Goal: Transaction & Acquisition: Purchase product/service

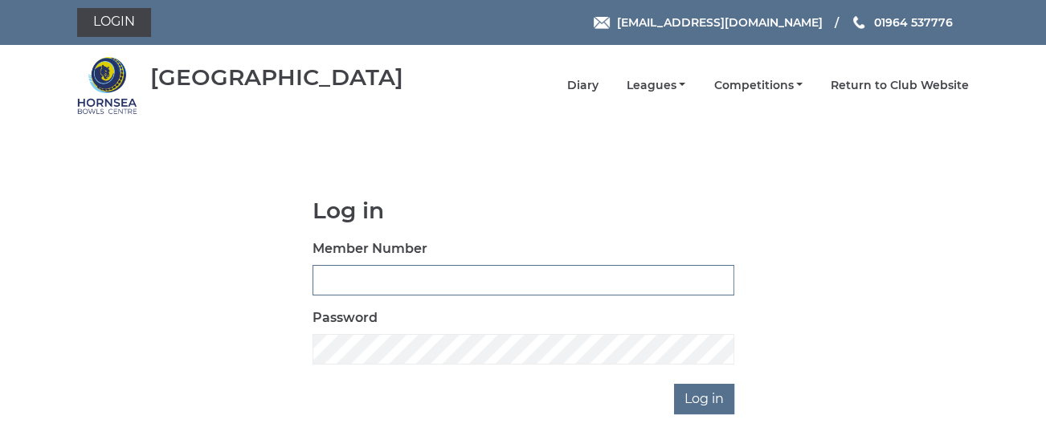
click at [319, 278] on input "Member Number" at bounding box center [524, 280] width 422 height 31
type input "0483"
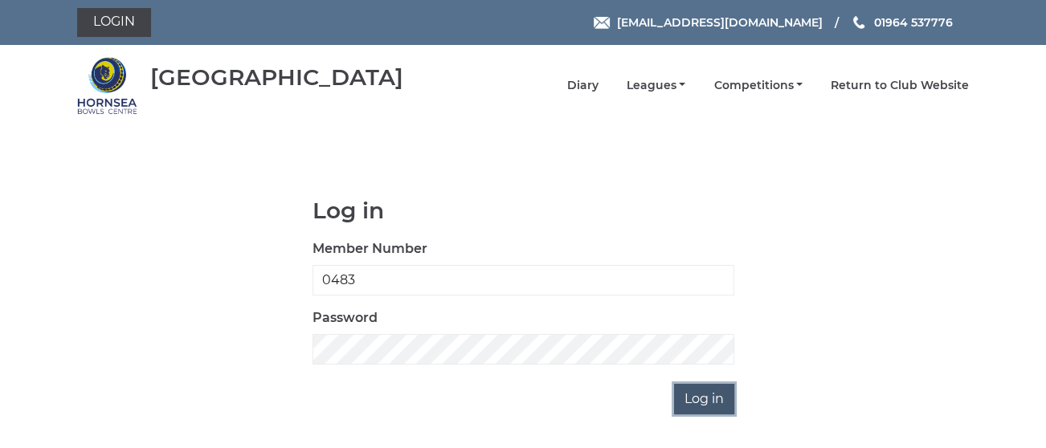
click at [694, 403] on input "Log in" at bounding box center [704, 399] width 60 height 31
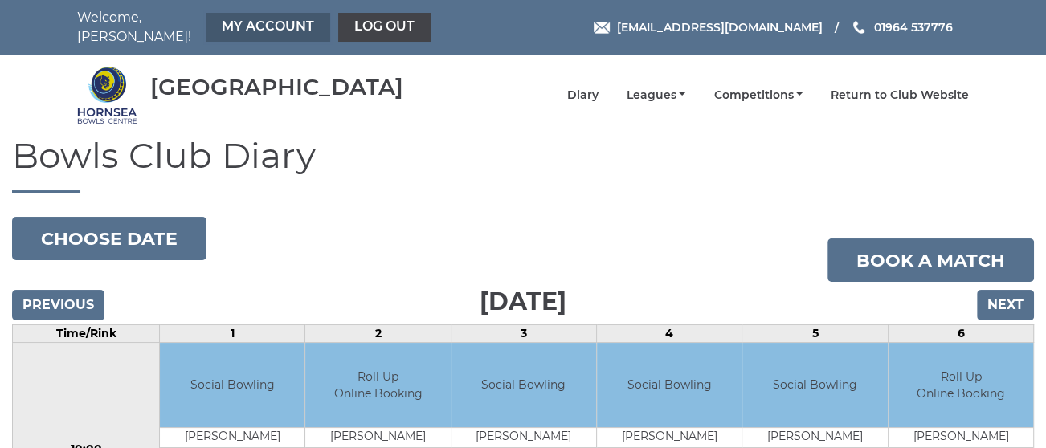
click at [256, 21] on link "My Account" at bounding box center [268, 27] width 125 height 29
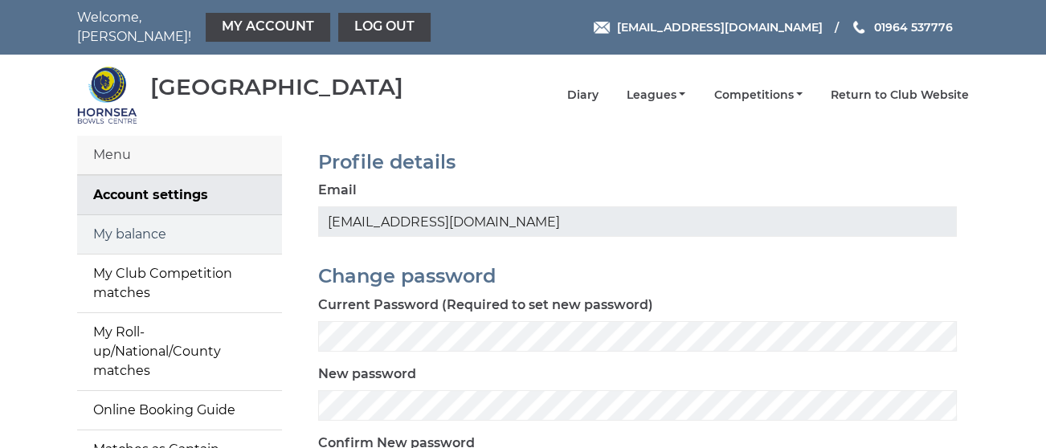
click at [135, 221] on link "My balance" at bounding box center [179, 234] width 205 height 39
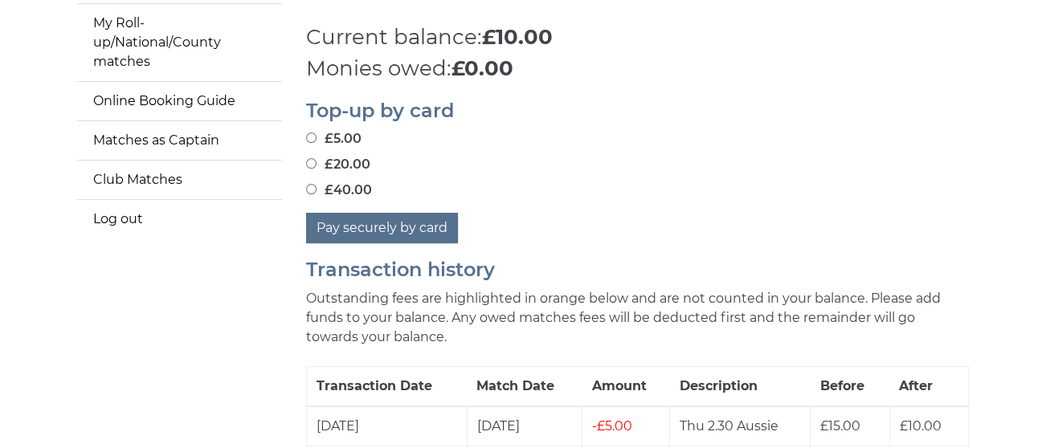
scroll to position [256, 0]
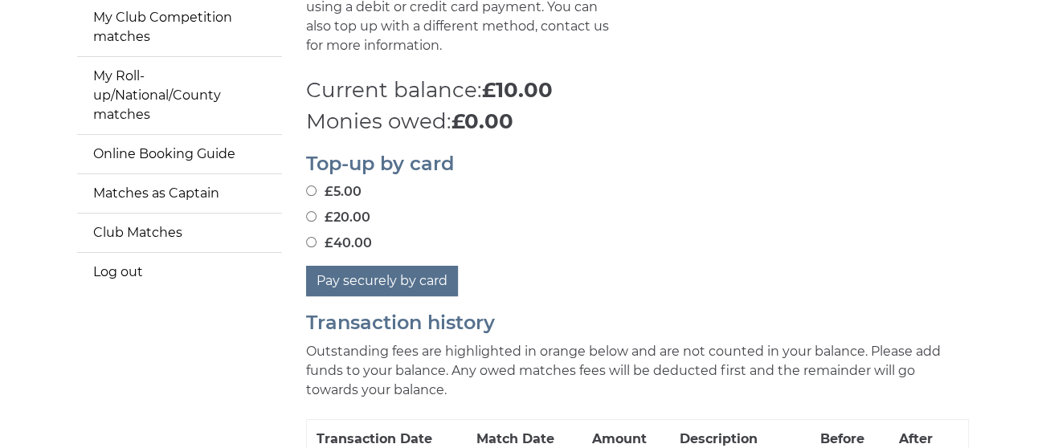
click at [313, 211] on input "£20.00" at bounding box center [311, 216] width 10 height 10
radio input "true"
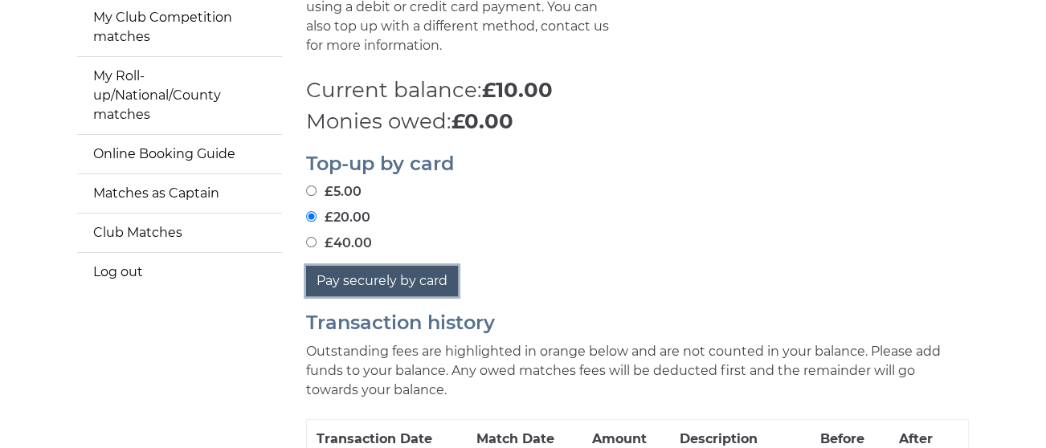
click at [357, 268] on button "Pay securely by card" at bounding box center [382, 281] width 152 height 31
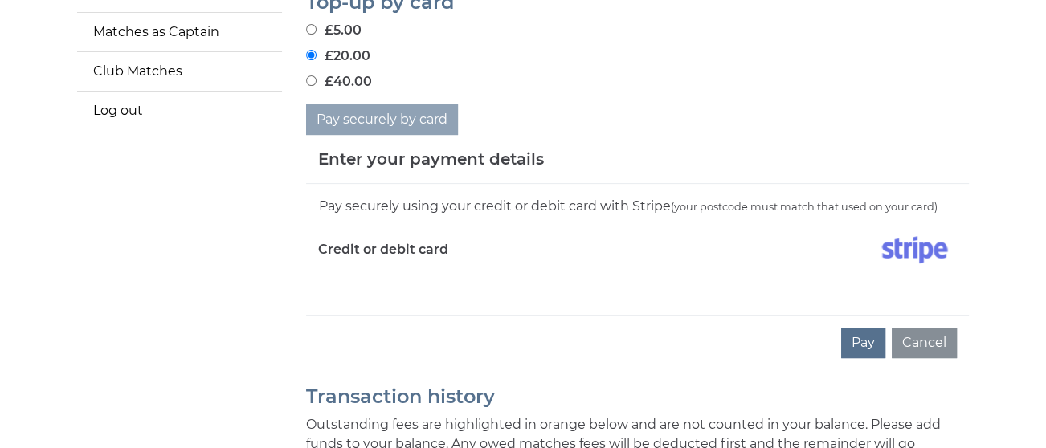
scroll to position [508, 0]
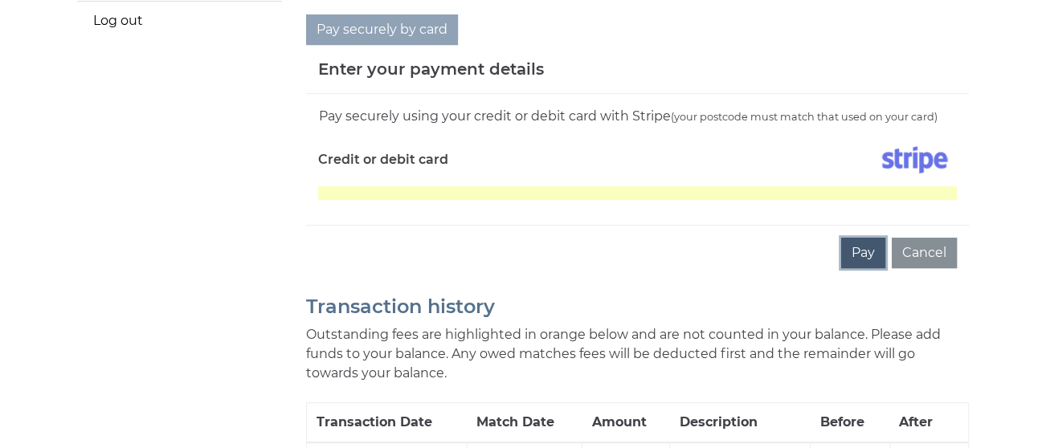
click at [868, 241] on button "Pay" at bounding box center [863, 253] width 44 height 31
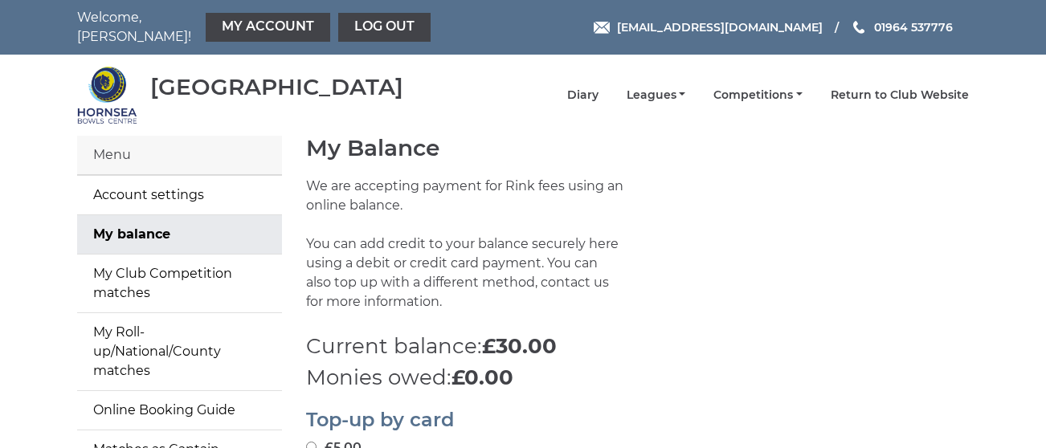
scroll to position [497, 0]
